Goal: Check status

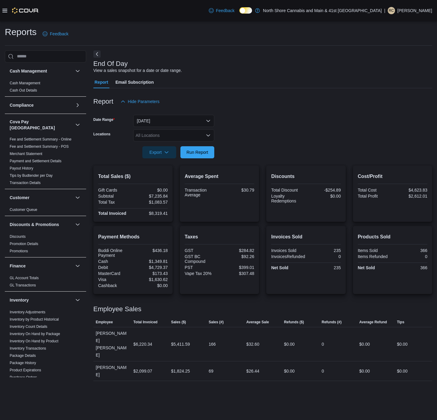
click at [205, 133] on div "All Locations" at bounding box center [173, 135] width 81 height 12
click at [170, 161] on span "[STREET_ADDRESS]" at bounding box center [167, 163] width 42 height 6
click at [238, 136] on form "Date Range [DATE] Locations [STREET_ADDRESS] Selected. [STREET_ADDRESS].. Press…" at bounding box center [262, 132] width 338 height 51
click at [197, 149] on span "Run Report" at bounding box center [197, 152] width 22 height 6
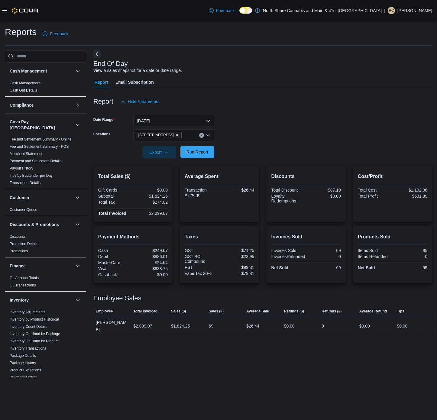
click at [204, 152] on span "Run Report" at bounding box center [197, 152] width 22 height 6
click at [195, 152] on span "Run Report" at bounding box center [197, 152] width 22 height 6
click at [189, 152] on span "Run Report" at bounding box center [197, 152] width 22 height 6
click at [213, 152] on button "Run Report" at bounding box center [197, 152] width 34 height 12
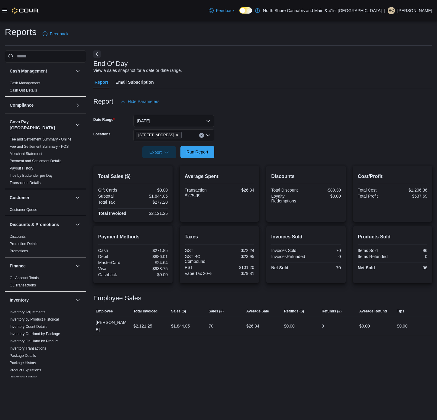
click at [211, 149] on button "Run Report" at bounding box center [197, 152] width 34 height 12
